Goal: Information Seeking & Learning: Check status

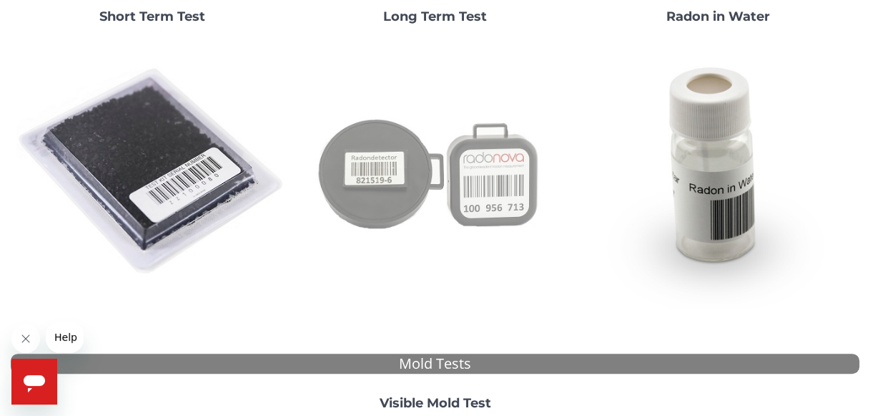
scroll to position [149, 0]
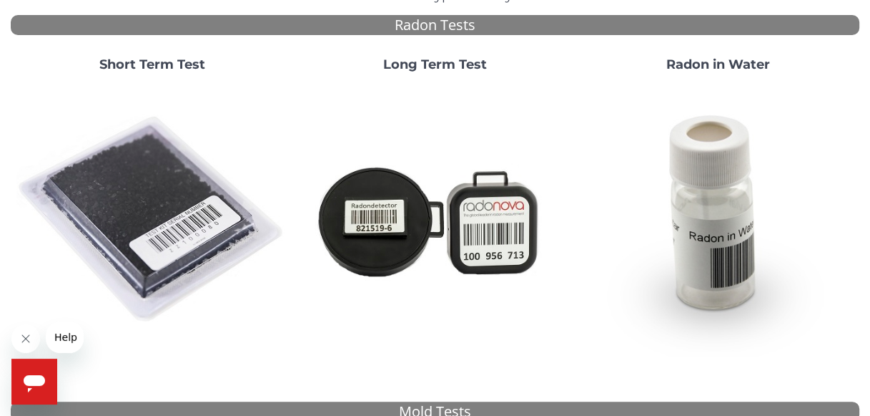
click at [190, 62] on strong "Short Term Test" at bounding box center [152, 65] width 106 height 16
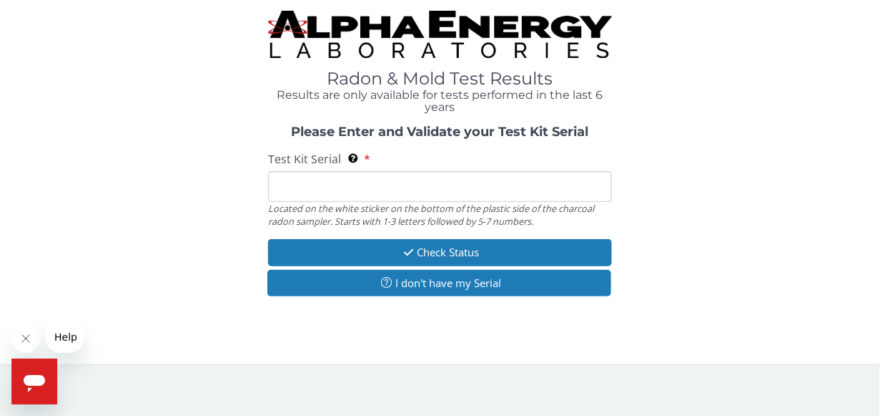
click at [302, 184] on input "Test Kit Serial Located on the white sticker on the bottom of the plastic side …" at bounding box center [439, 186] width 343 height 31
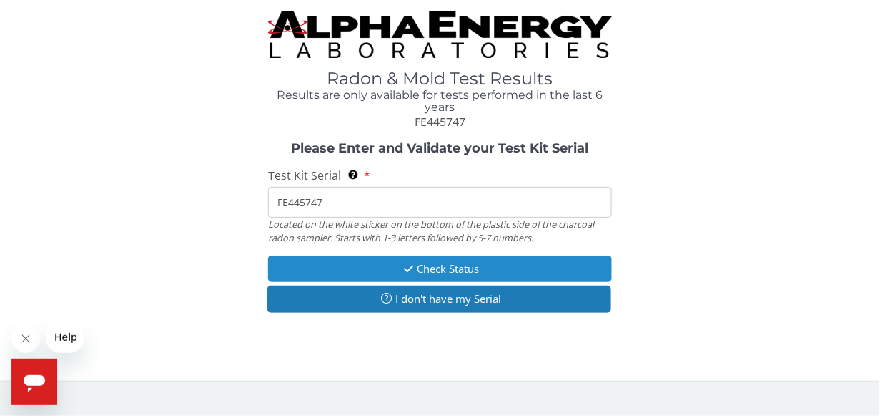
type input "FE445747"
click at [465, 264] on button "Check Status" at bounding box center [439, 268] width 343 height 26
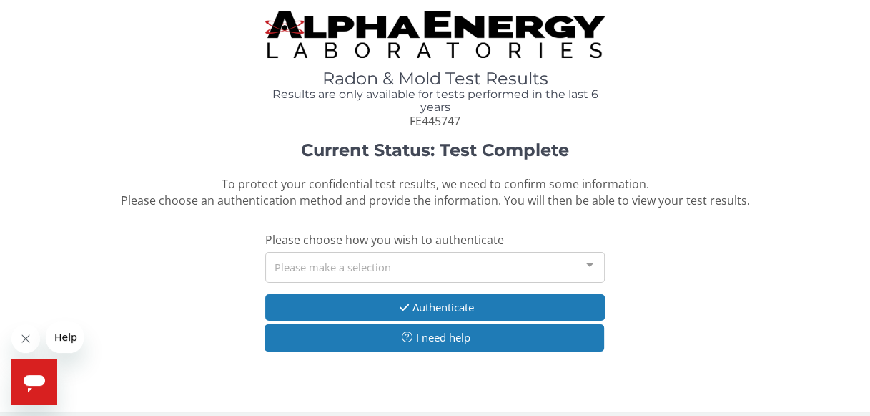
click at [590, 265] on div at bounding box center [590, 265] width 29 height 27
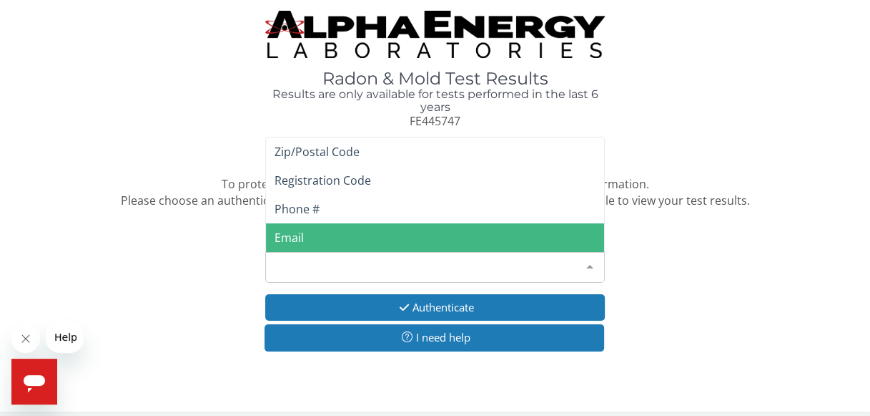
click at [295, 237] on span "Email" at bounding box center [289, 238] width 29 height 16
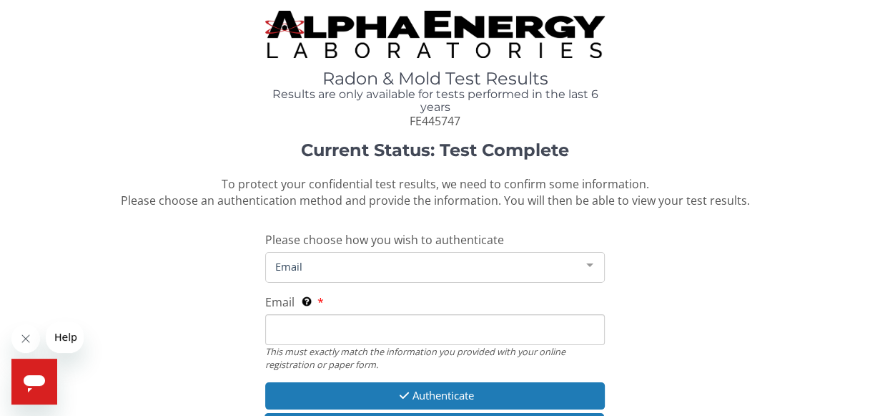
click at [277, 330] on input "Email This must exactly match the information you provided with your online reg…" at bounding box center [435, 329] width 340 height 31
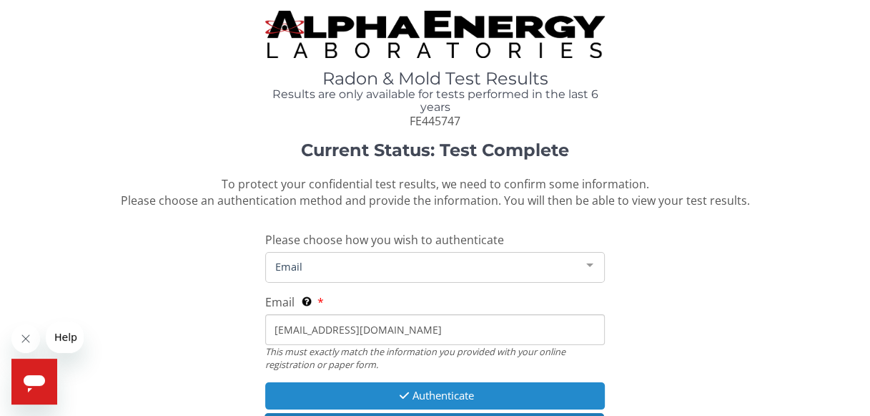
type input "[EMAIL_ADDRESS][DOMAIN_NAME]"
drag, startPoint x: 348, startPoint y: 395, endPoint x: 349, endPoint y: 386, distance: 8.7
click at [348, 391] on button "Authenticate" at bounding box center [435, 395] width 340 height 26
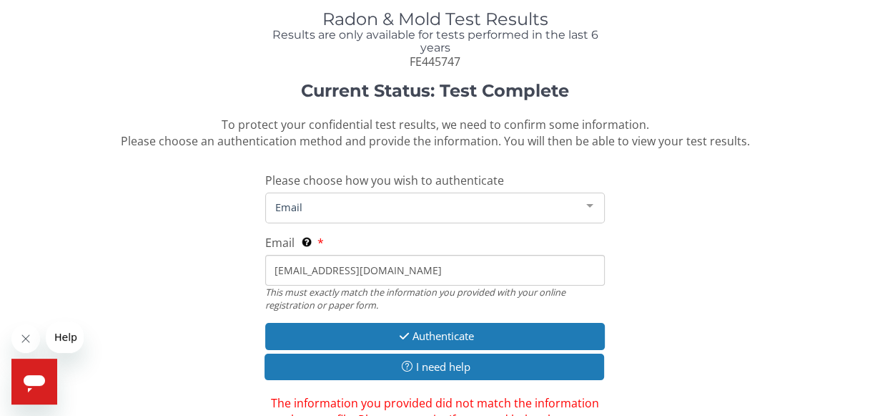
scroll to position [143, 0]
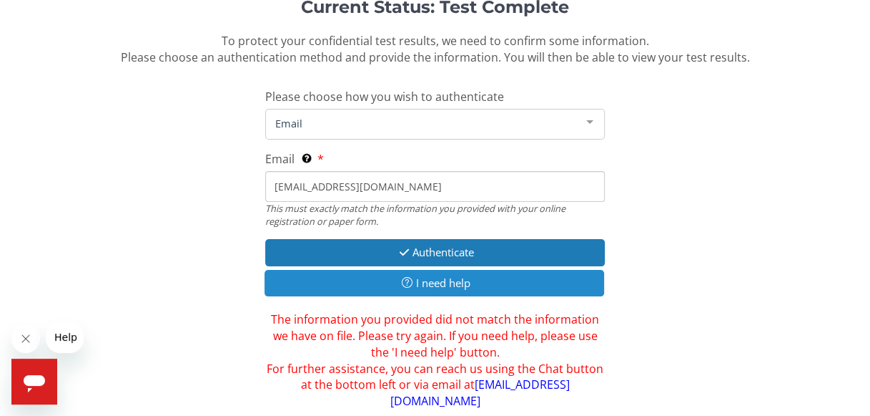
click at [416, 285] on button "I need help" at bounding box center [435, 283] width 340 height 26
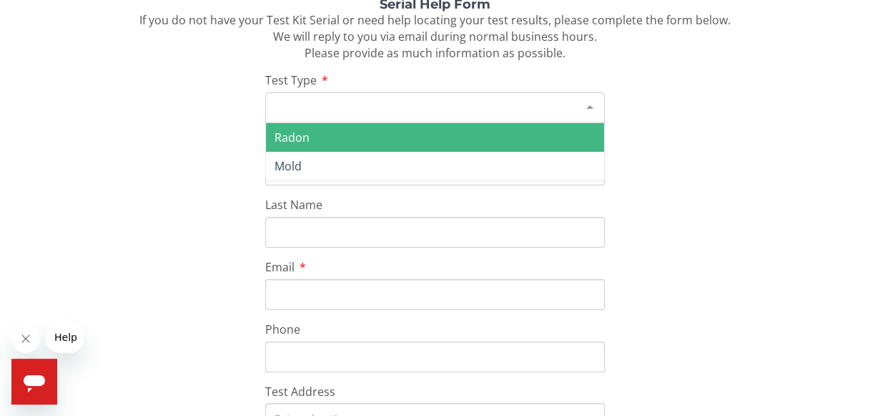
click at [288, 109] on div "Please make a selection" at bounding box center [435, 107] width 340 height 31
click at [589, 104] on div at bounding box center [590, 106] width 29 height 27
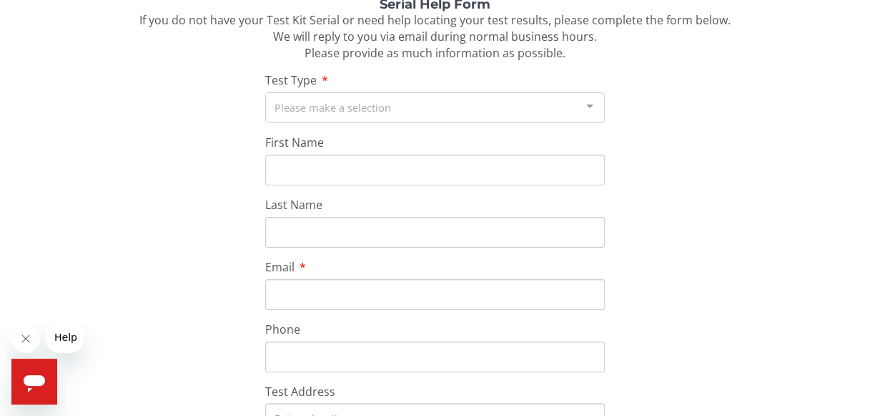
click at [587, 104] on div at bounding box center [590, 106] width 29 height 27
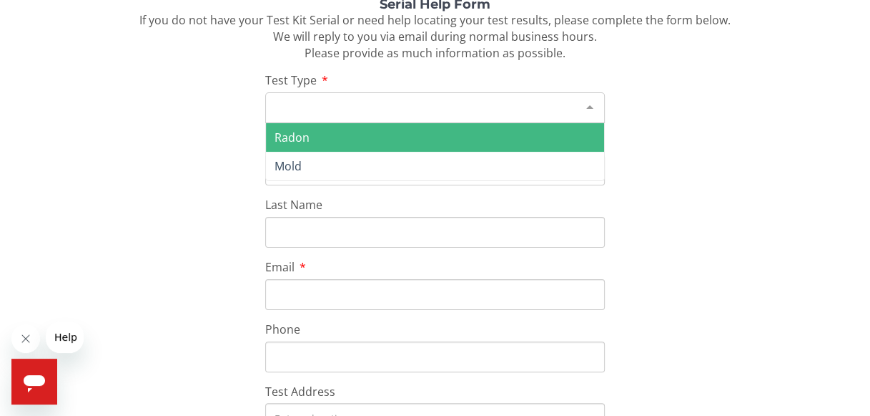
click at [330, 140] on span "Radon" at bounding box center [435, 137] width 338 height 29
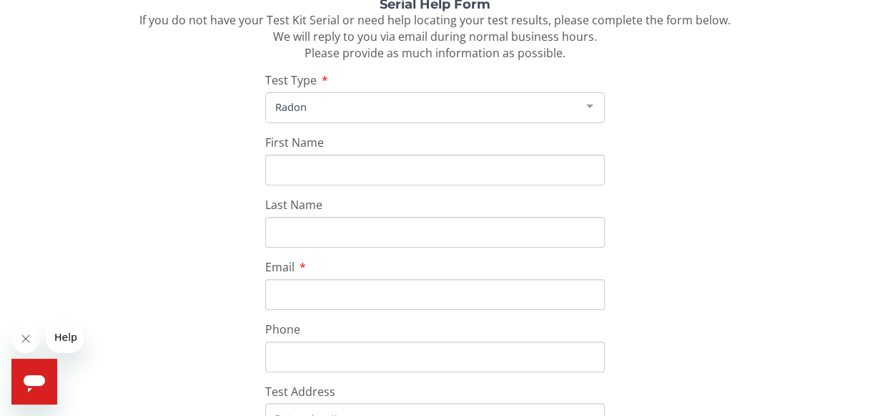
click at [292, 176] on input "First Name" at bounding box center [435, 169] width 340 height 31
type input "[PERSON_NAME]"
click at [292, 235] on input "Last Name" at bounding box center [435, 232] width 340 height 31
type input "Huffington"
type input "[PHONE_NUMBER]"
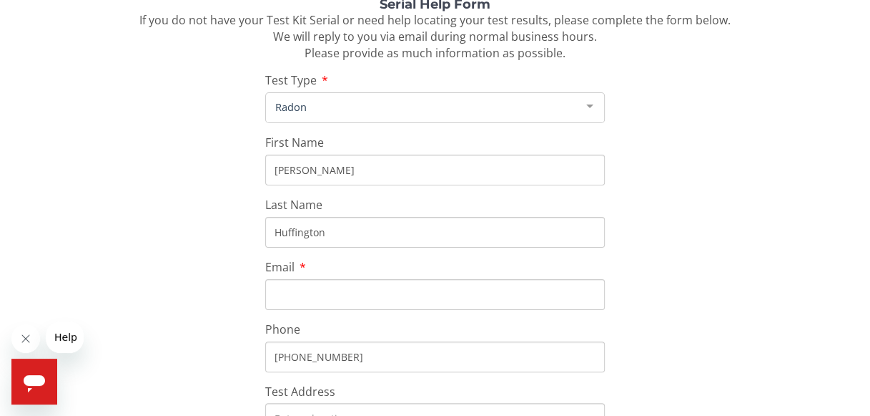
click at [280, 290] on input "Email" at bounding box center [435, 294] width 340 height 31
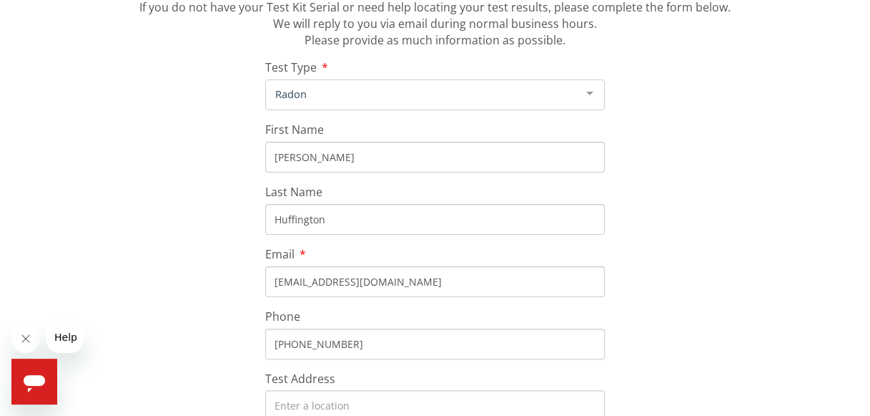
scroll to position [286, 0]
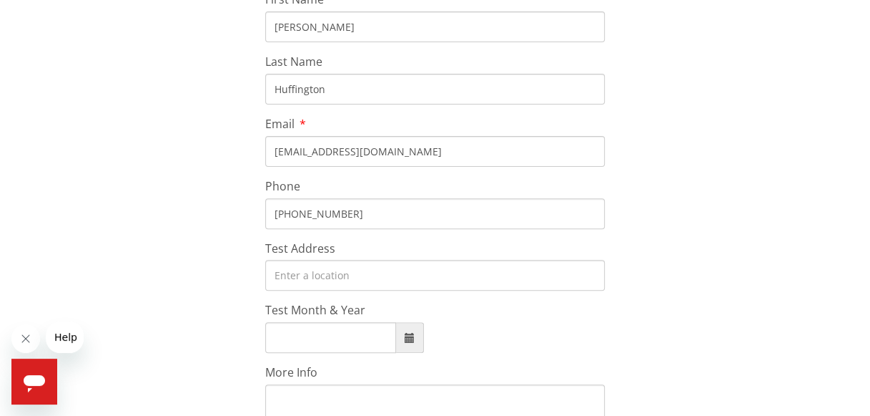
type input "[EMAIL_ADDRESS][DOMAIN_NAME]"
click at [278, 279] on input "Test Address" at bounding box center [435, 275] width 340 height 31
click at [280, 273] on input "Test Address" at bounding box center [435, 275] width 340 height 31
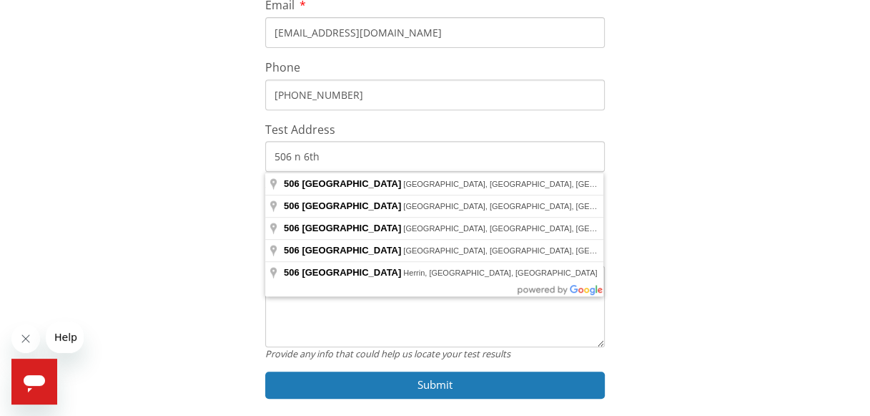
scroll to position [450, 0]
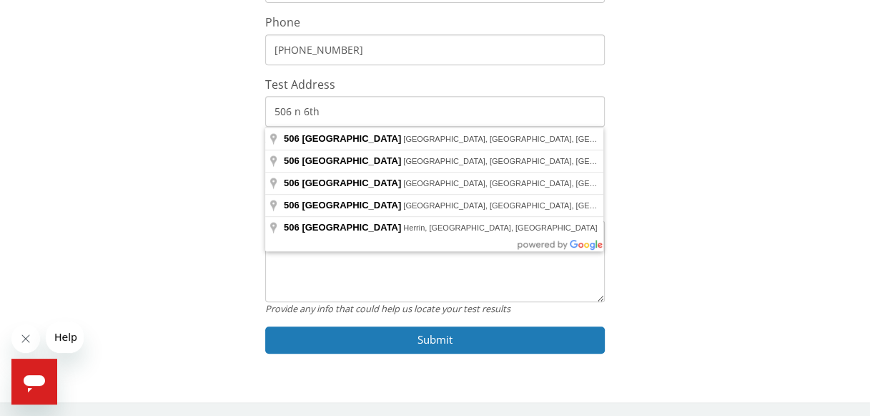
type input "506 n 6th"
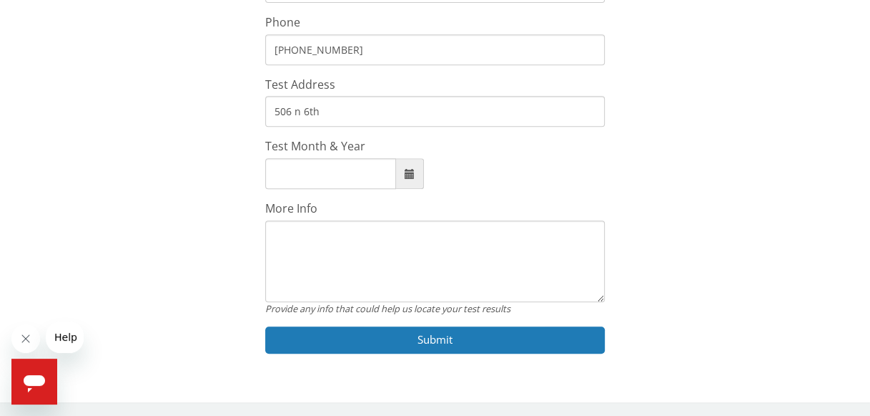
click at [716, 297] on div "Serial Help Form If you do not have your Test Kit Serial or need help locating …" at bounding box center [435, 29] width 849 height 677
click at [278, 172] on input "Test Month & Year" at bounding box center [330, 173] width 131 height 31
click at [411, 172] on span at bounding box center [410, 174] width 10 height 10
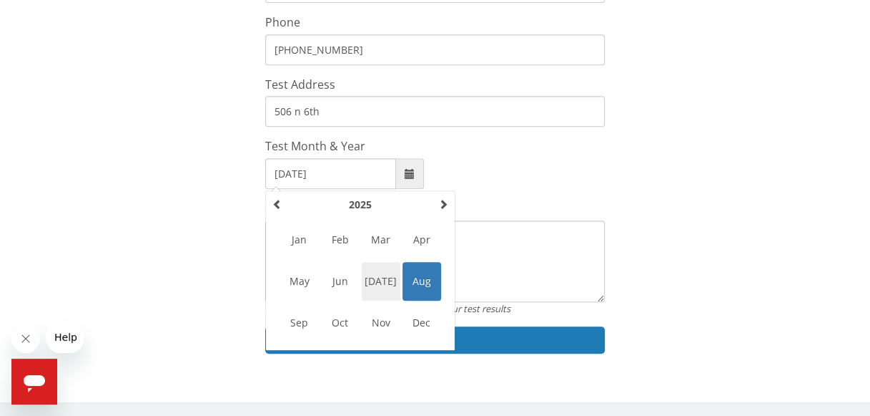
click at [377, 278] on span "[DATE]" at bounding box center [381, 281] width 39 height 39
type input "[DATE]"
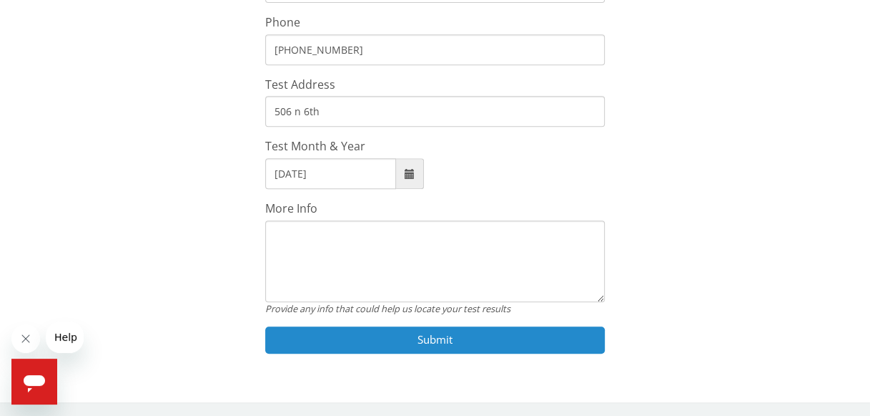
click at [347, 340] on button "Submit" at bounding box center [435, 339] width 340 height 26
click at [438, 338] on button "Submit" at bounding box center [435, 339] width 340 height 26
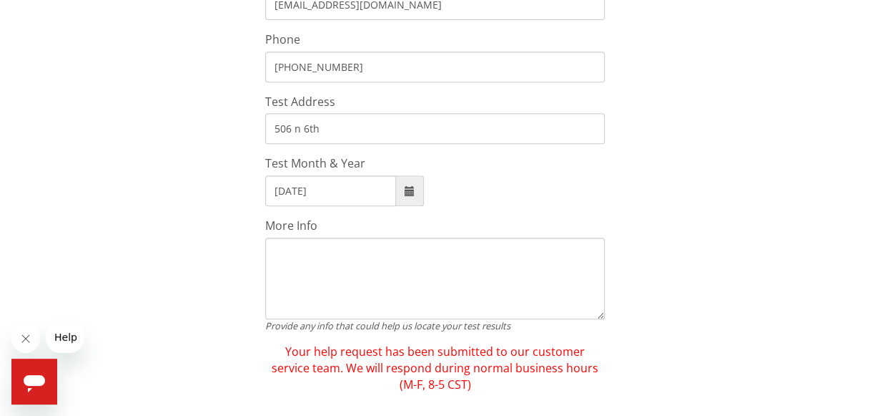
scroll to position [456, 0]
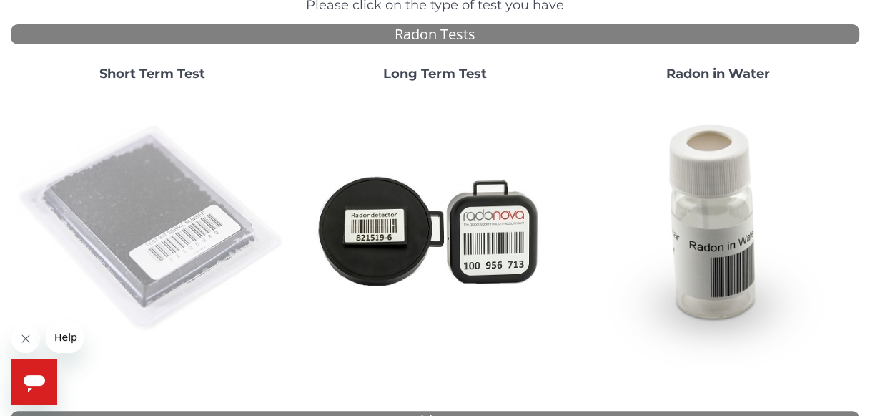
scroll to position [72, 0]
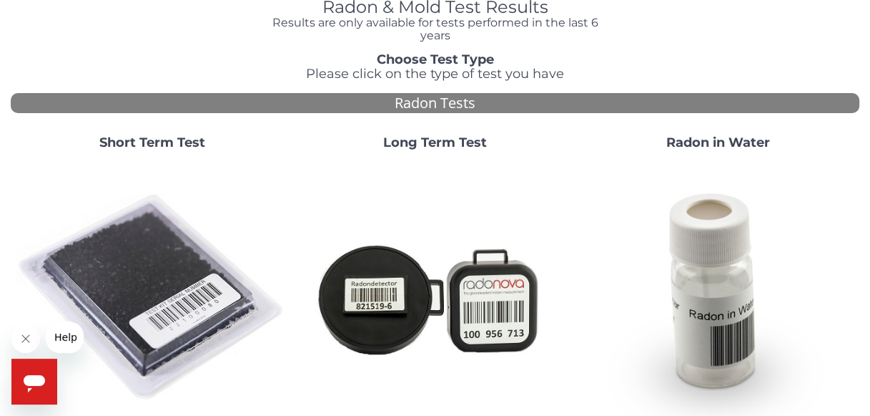
click at [124, 273] on img at bounding box center [152, 298] width 272 height 272
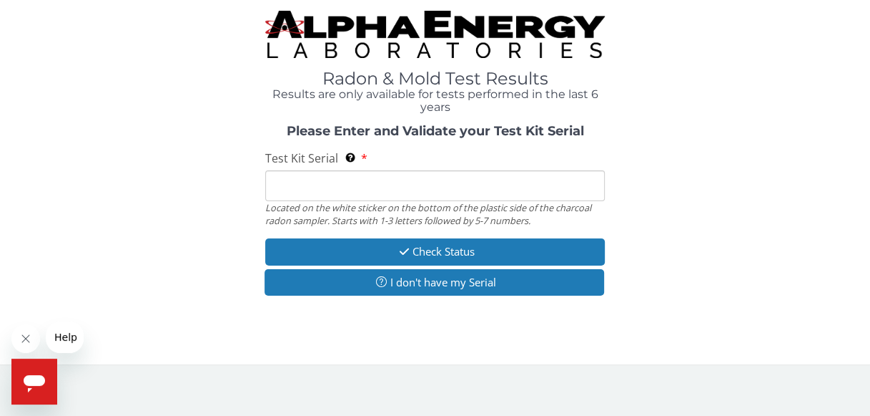
scroll to position [0, 0]
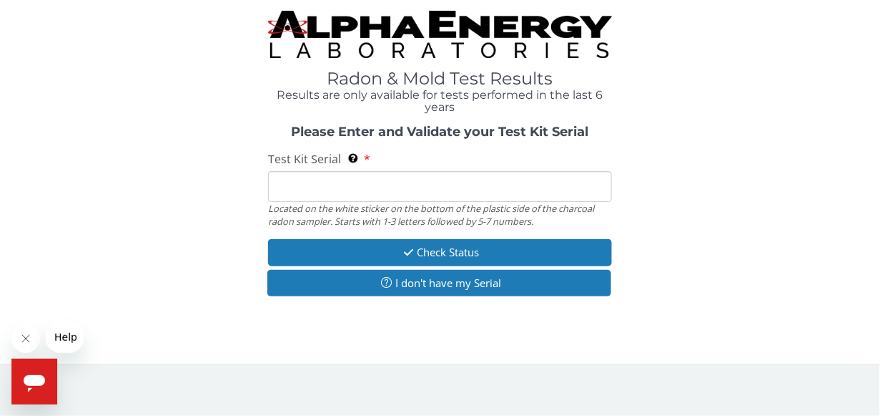
click at [288, 191] on input "Test Kit Serial Located on the white sticker on the bottom of the plastic side …" at bounding box center [439, 186] width 343 height 31
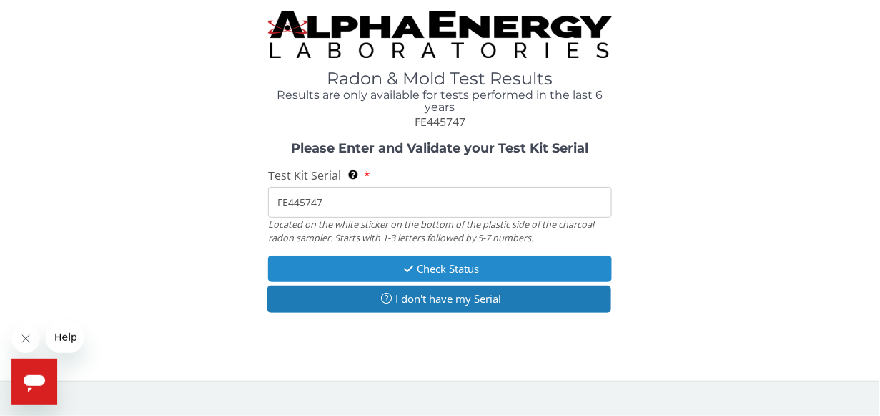
type input "FE445747"
click at [456, 264] on button "Check Status" at bounding box center [439, 268] width 343 height 26
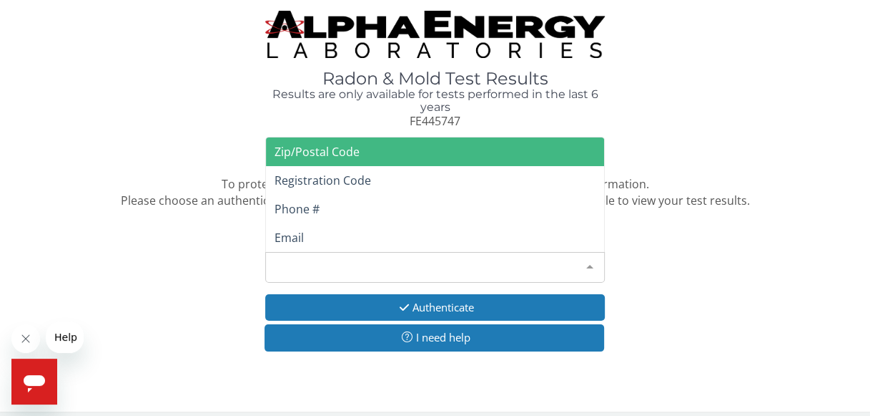
click at [589, 264] on div at bounding box center [590, 265] width 29 height 27
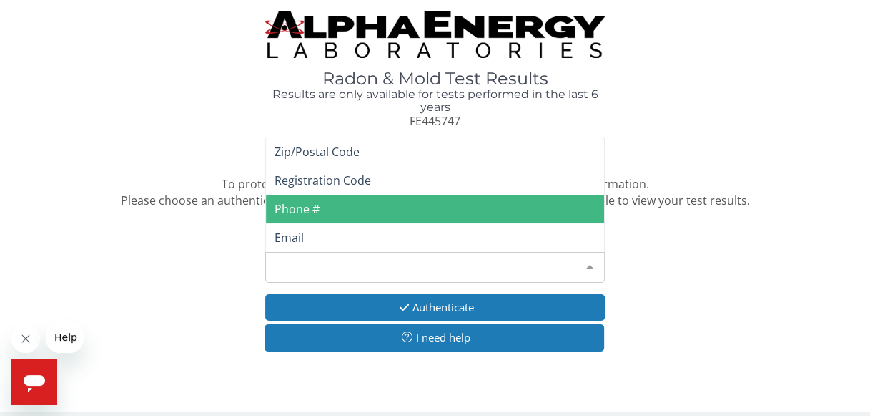
click at [284, 208] on span "Phone #" at bounding box center [297, 209] width 45 height 16
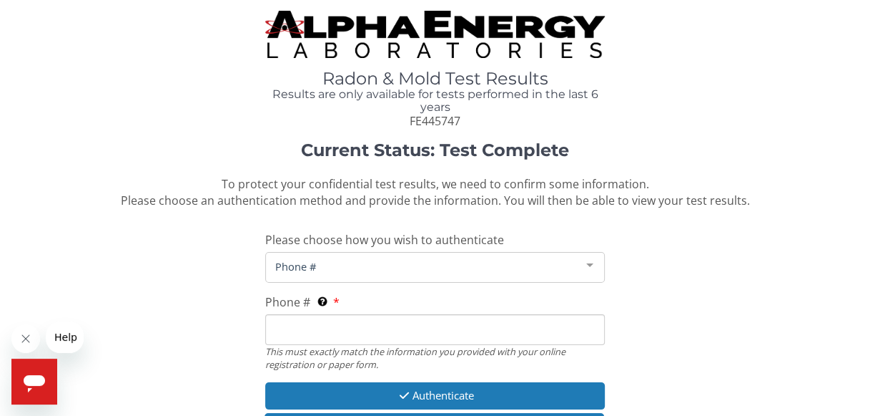
click at [309, 268] on span "Phone #" at bounding box center [424, 266] width 304 height 16
click at [313, 267] on span "Phone #" at bounding box center [424, 266] width 304 height 16
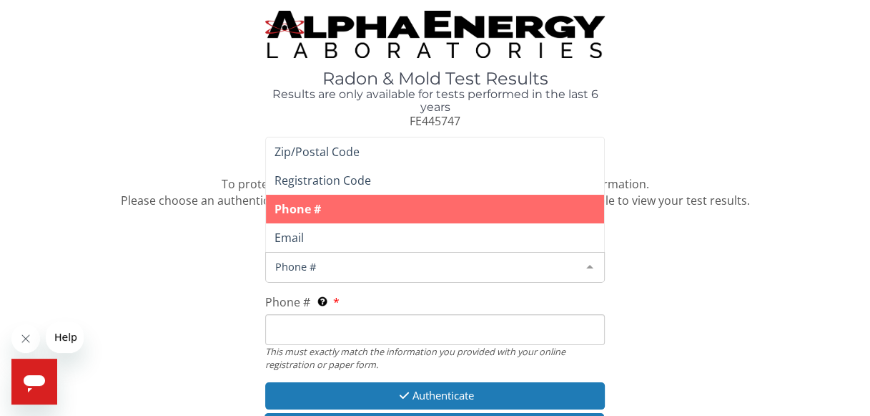
click at [318, 267] on span "Phone #" at bounding box center [424, 266] width 304 height 16
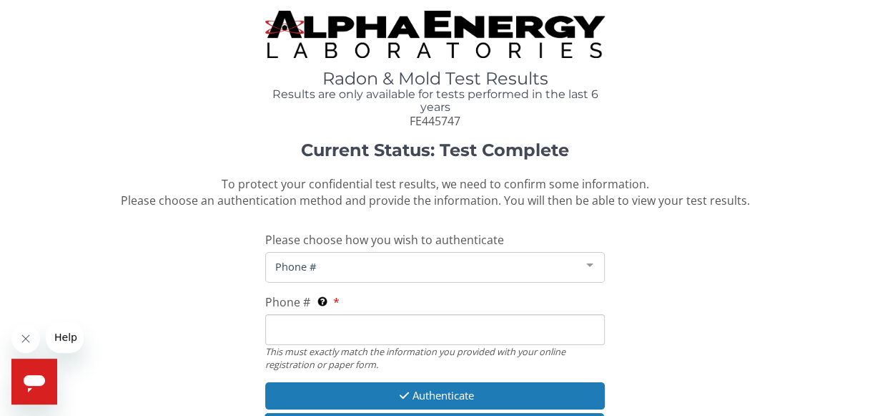
click at [325, 265] on span "Phone #" at bounding box center [424, 266] width 304 height 16
click at [318, 328] on input "Phone # This must exactly match the information you provided with your online r…" at bounding box center [435, 329] width 340 height 31
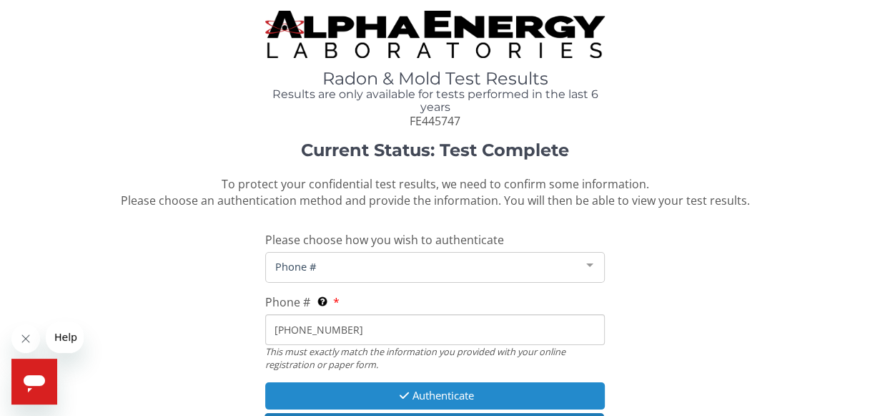
type input "[PHONE_NUMBER]"
click at [448, 396] on button "Authenticate" at bounding box center [435, 395] width 340 height 26
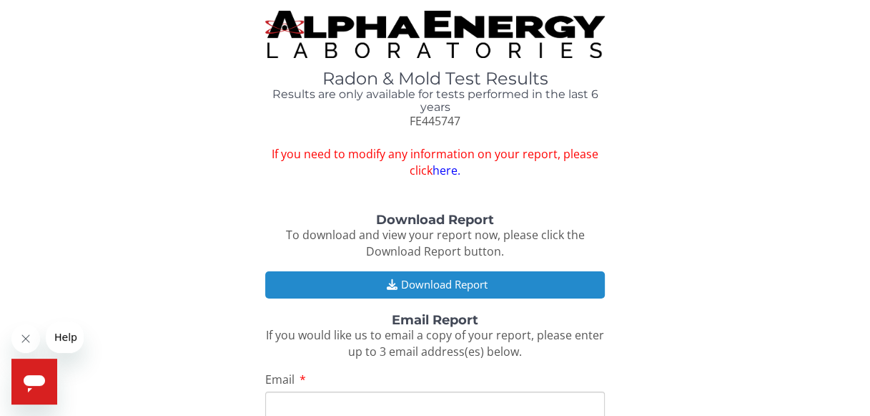
click at [408, 283] on button "Download Report" at bounding box center [435, 284] width 340 height 26
